Goal: Communication & Community: Share content

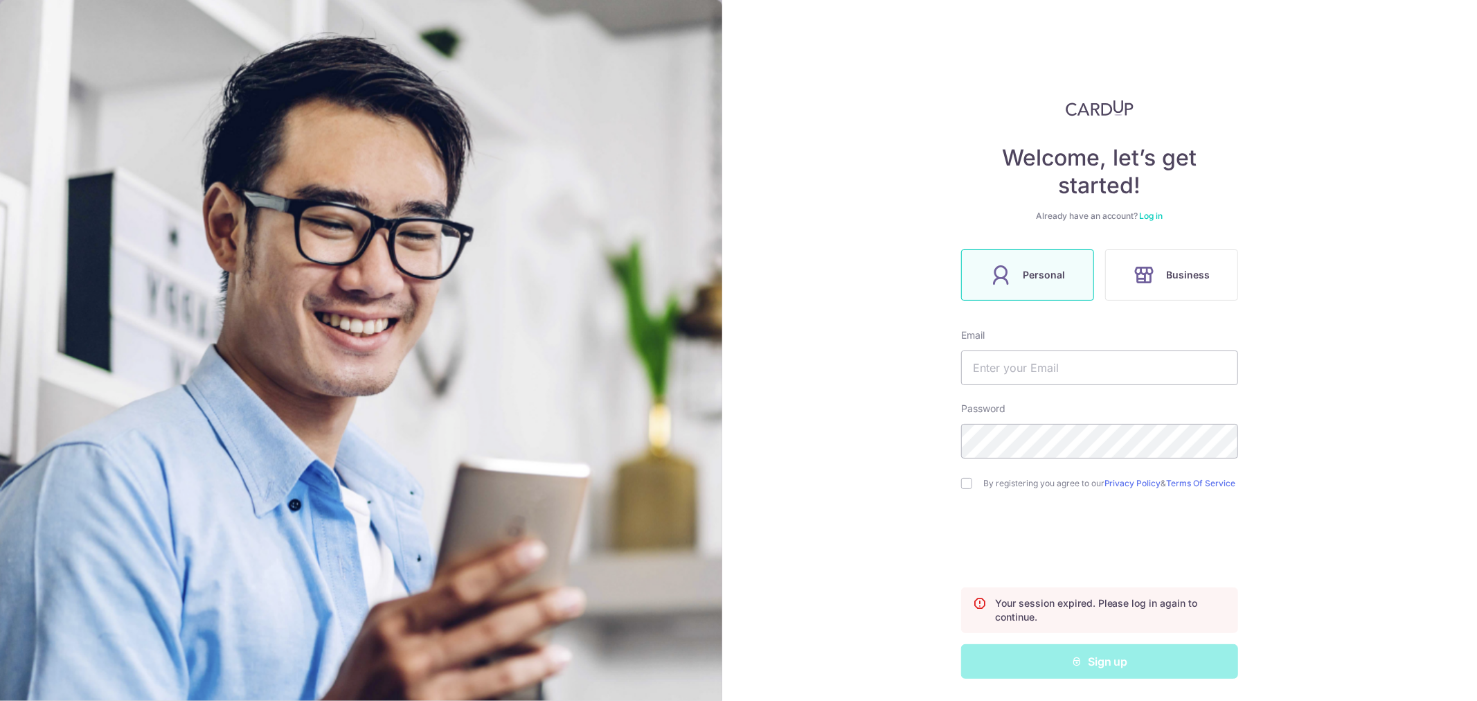
click at [1150, 211] on div "Already have an account? Log in" at bounding box center [1099, 216] width 277 height 11
click at [1144, 211] on link "Log in" at bounding box center [1152, 216] width 24 height 10
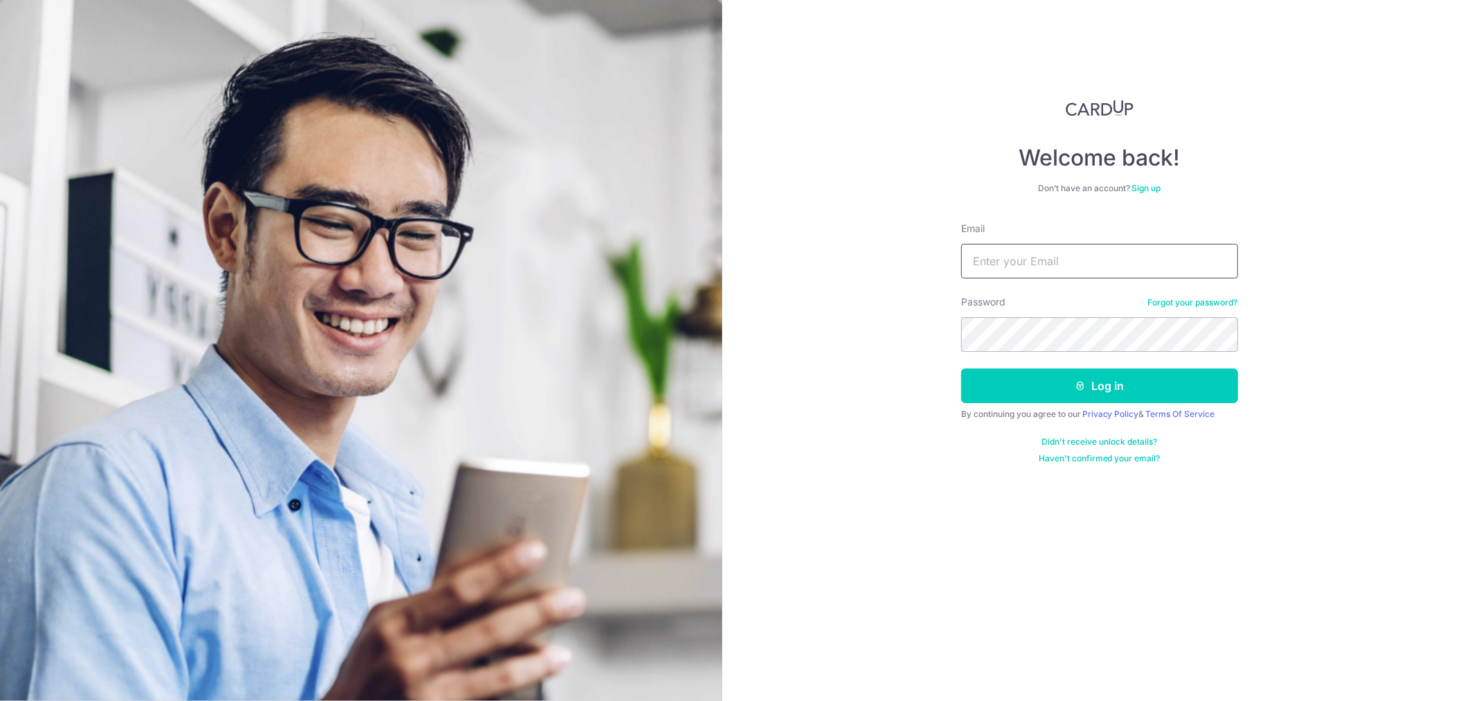
click at [1068, 254] on input "Email" at bounding box center [1099, 261] width 277 height 35
type input "[EMAIL_ADDRESS][DOMAIN_NAME]"
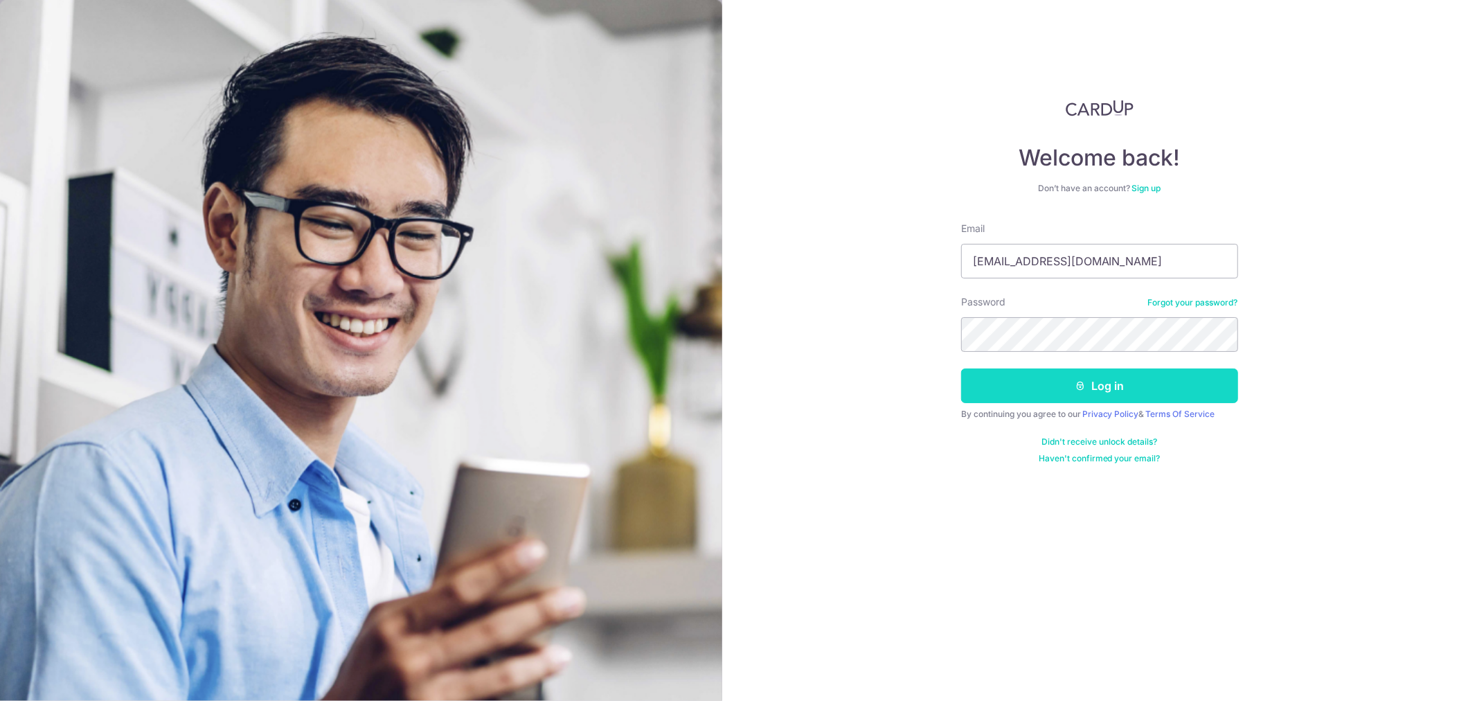
click at [1130, 398] on button "Log in" at bounding box center [1099, 385] width 277 height 35
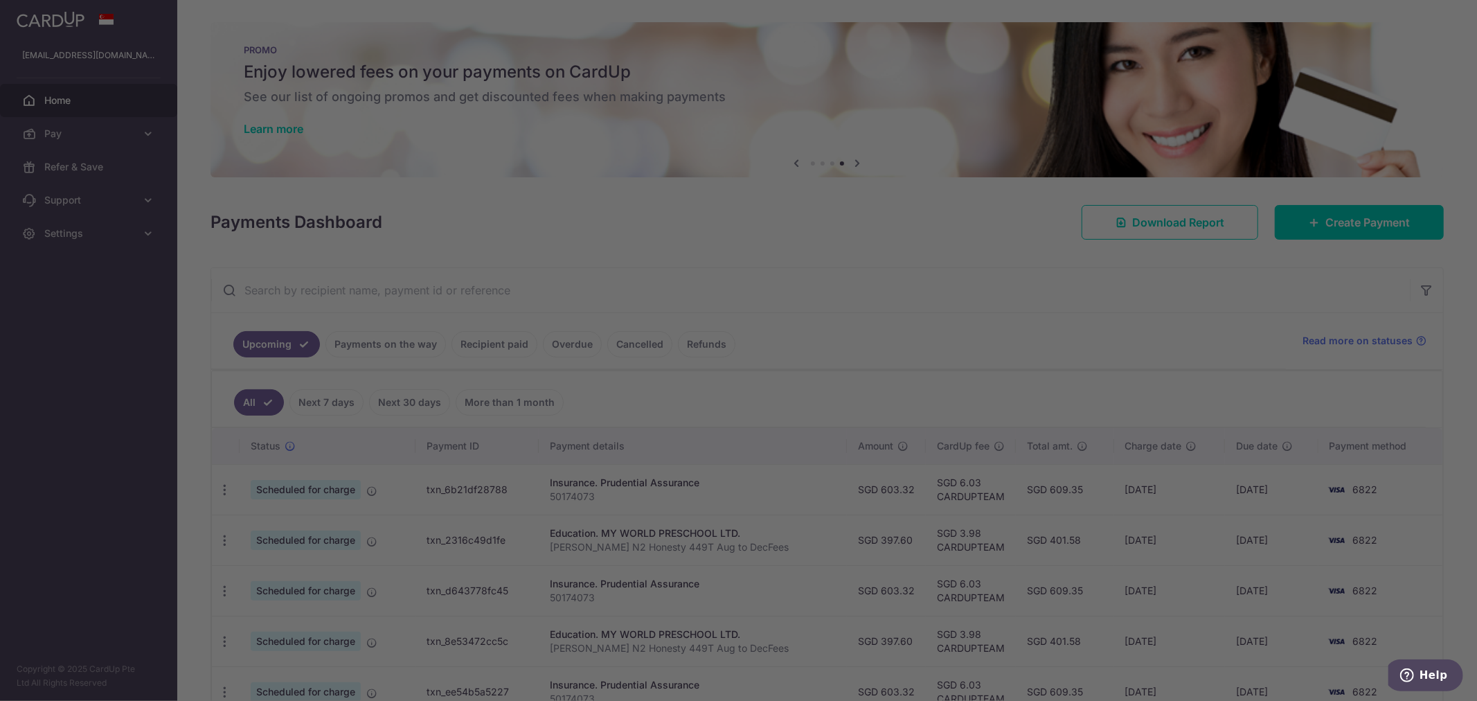
click at [1004, 329] on div at bounding box center [746, 354] width 1492 height 708
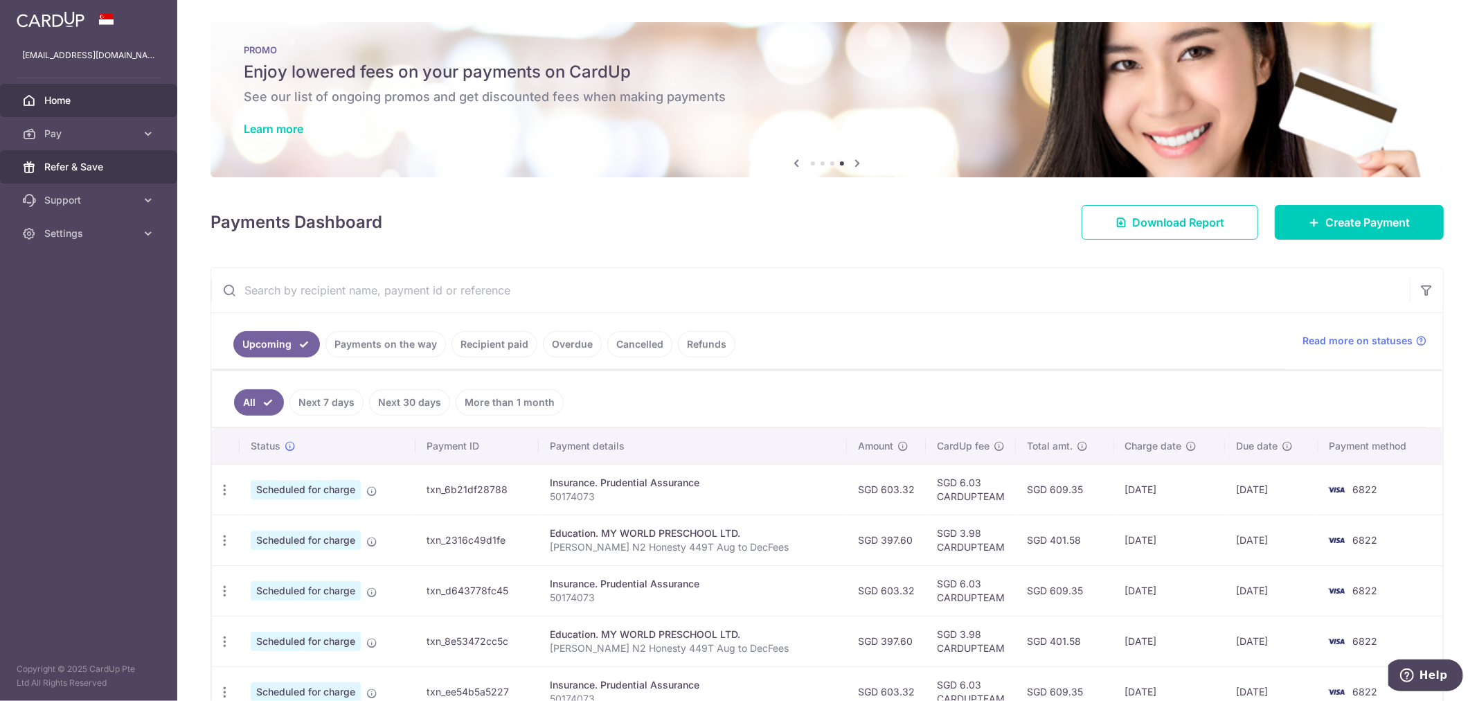
click at [113, 160] on span "Refer & Save" at bounding box center [89, 167] width 91 height 14
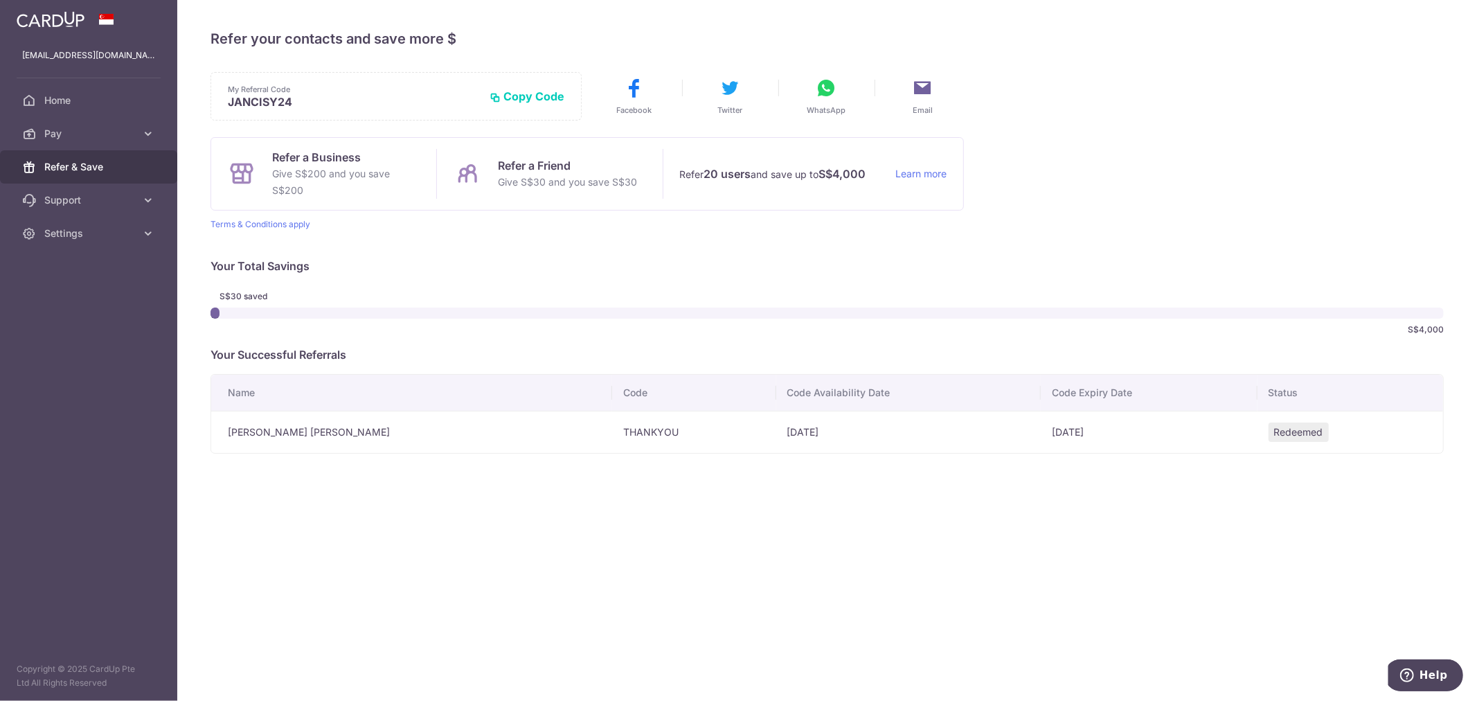
click at [922, 105] on span "Email" at bounding box center [923, 110] width 20 height 11
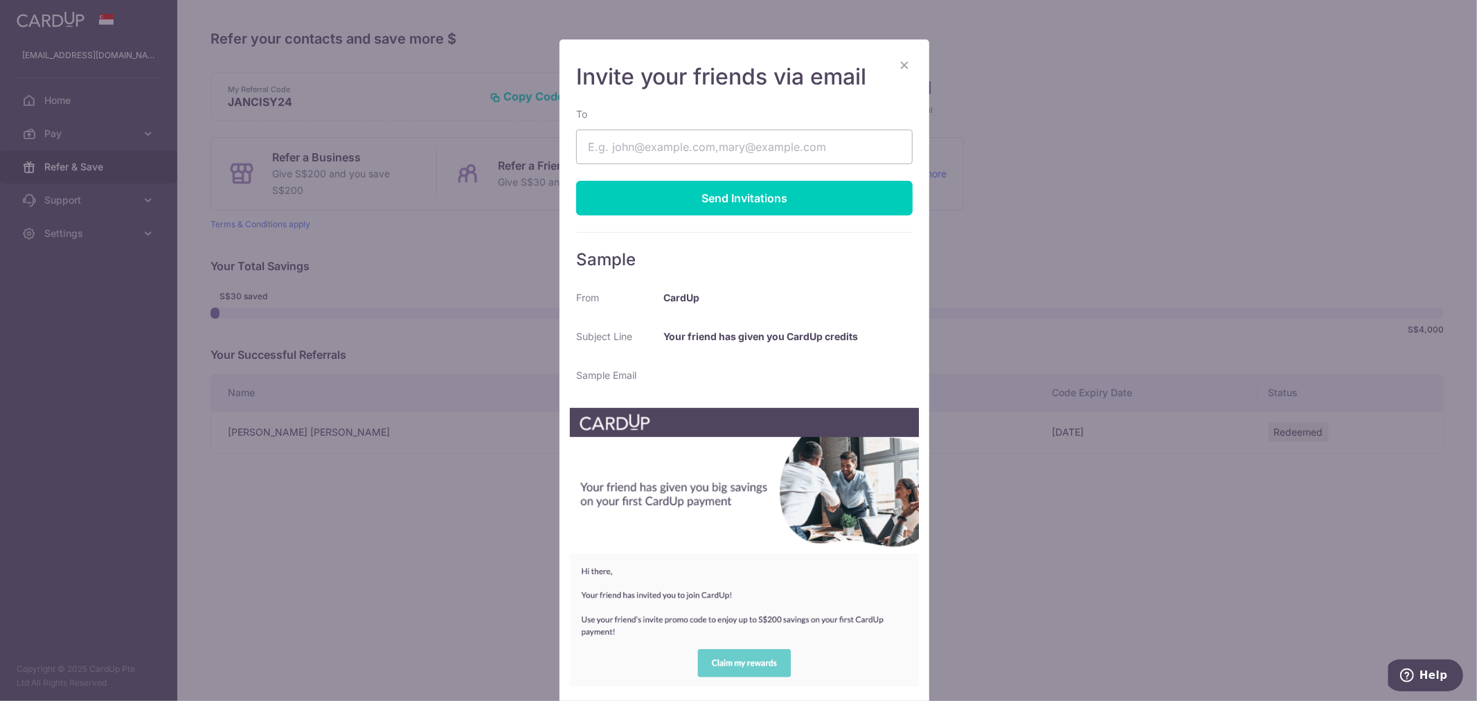
click at [903, 66] on button "×" at bounding box center [904, 64] width 17 height 17
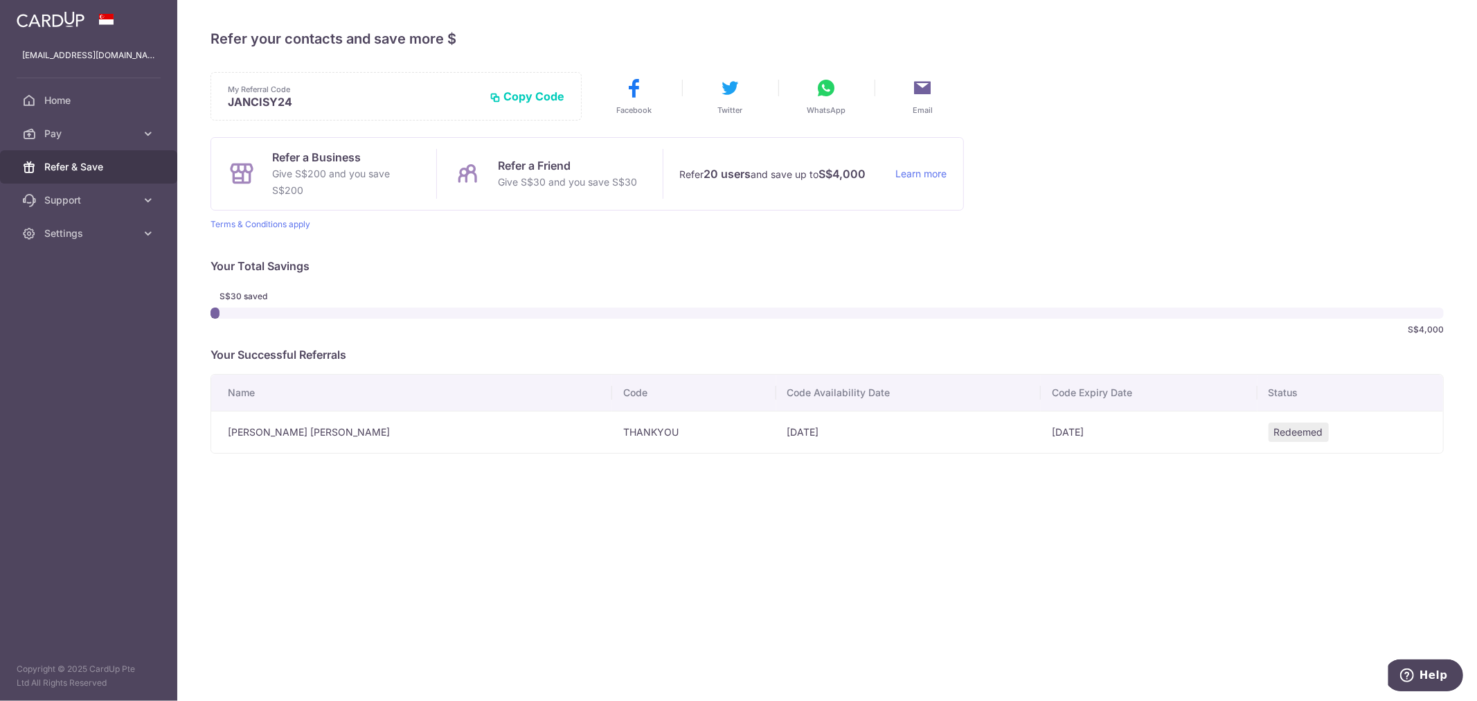
click at [834, 92] on icon at bounding box center [827, 88] width 22 height 22
click at [731, 90] on icon at bounding box center [731, 88] width 22 height 22
